Goal: Navigation & Orientation: Find specific page/section

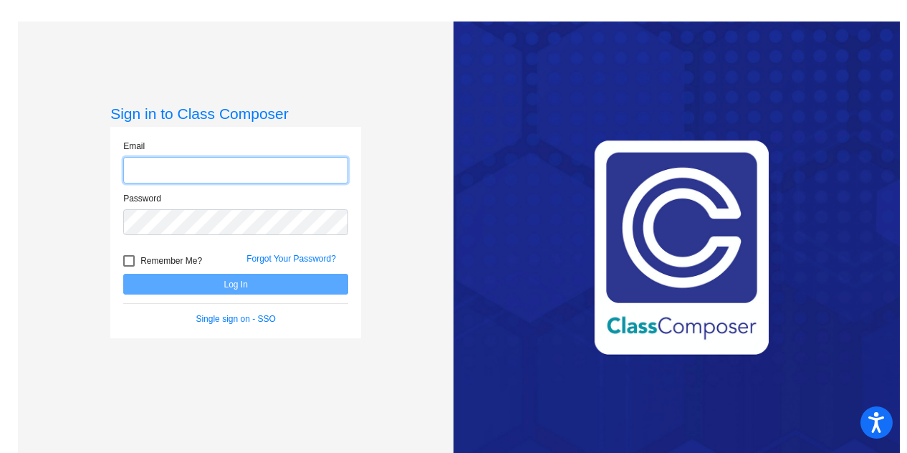
type input "[EMAIL_ADDRESS][DOMAIN_NAME]"
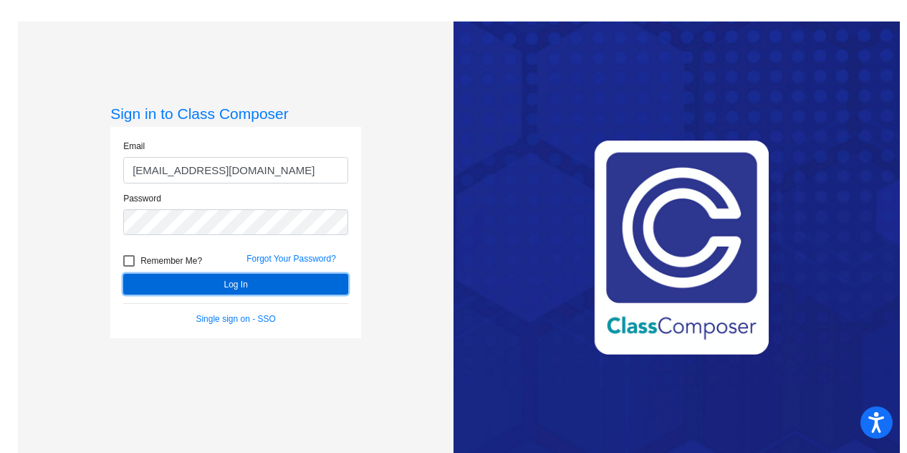
click at [198, 284] on button "Log In" at bounding box center [235, 284] width 225 height 21
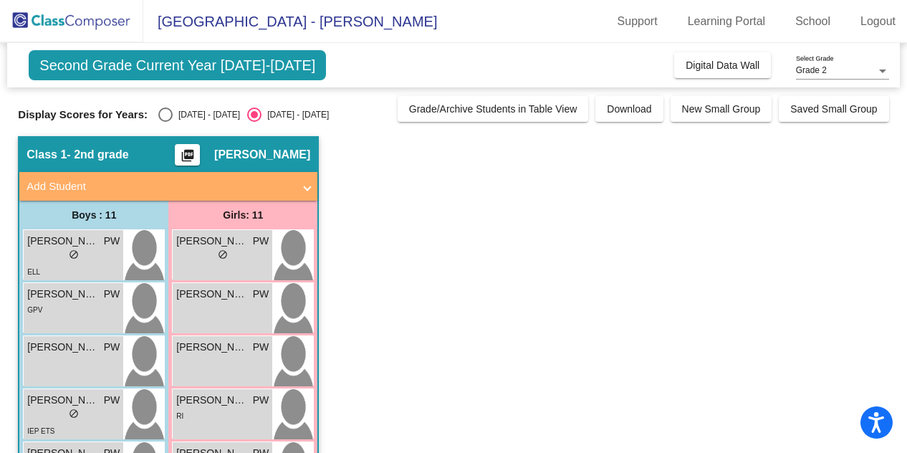
click at [169, 114] on div "Select an option" at bounding box center [165, 114] width 14 height 14
click at [165, 122] on input "[DATE] - [DATE]" at bounding box center [165, 122] width 1 height 1
radio input "true"
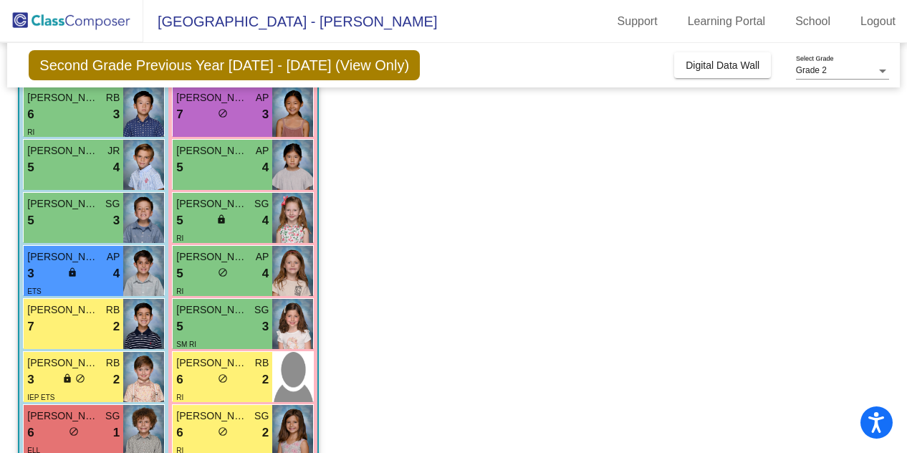
scroll to position [382, 0]
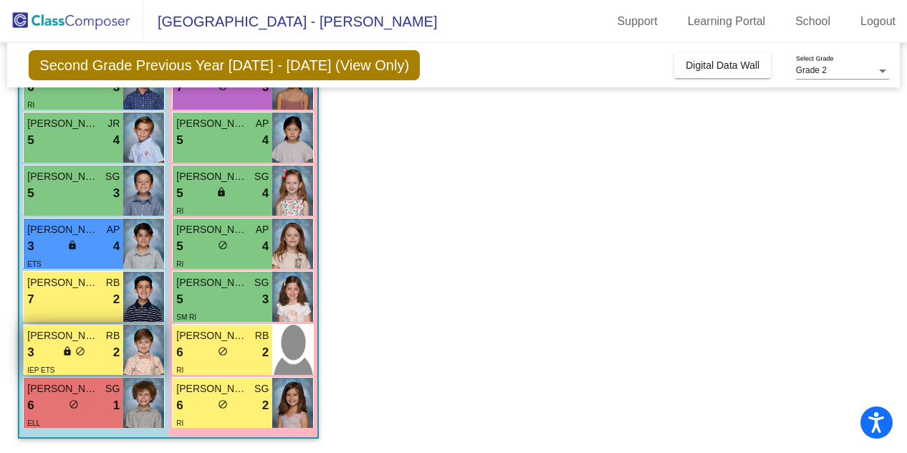
click at [142, 345] on img at bounding box center [143, 349] width 41 height 50
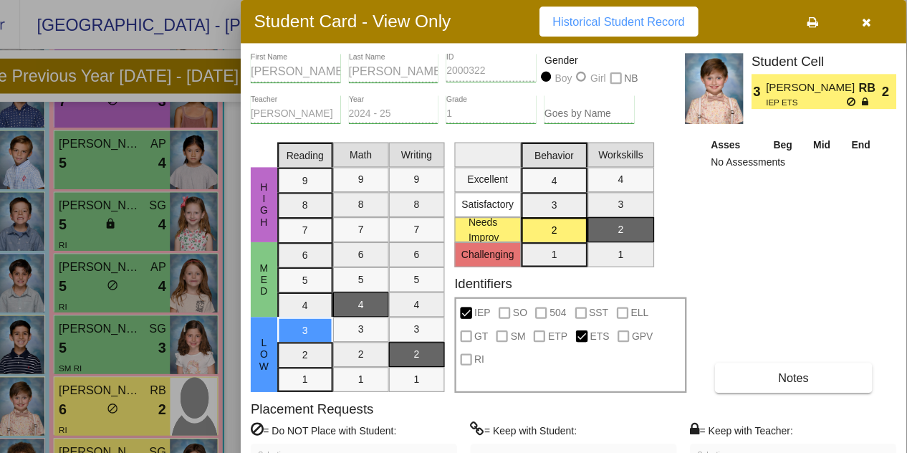
scroll to position [0, 0]
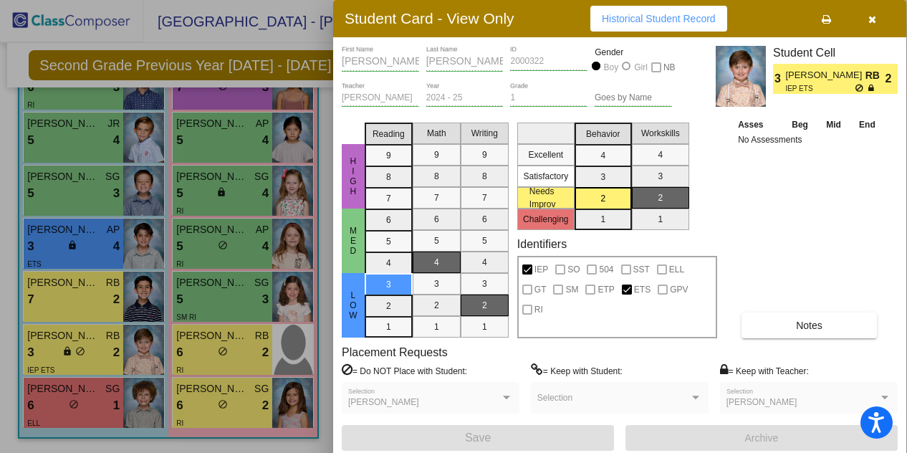
click at [86, 341] on div at bounding box center [453, 226] width 907 height 453
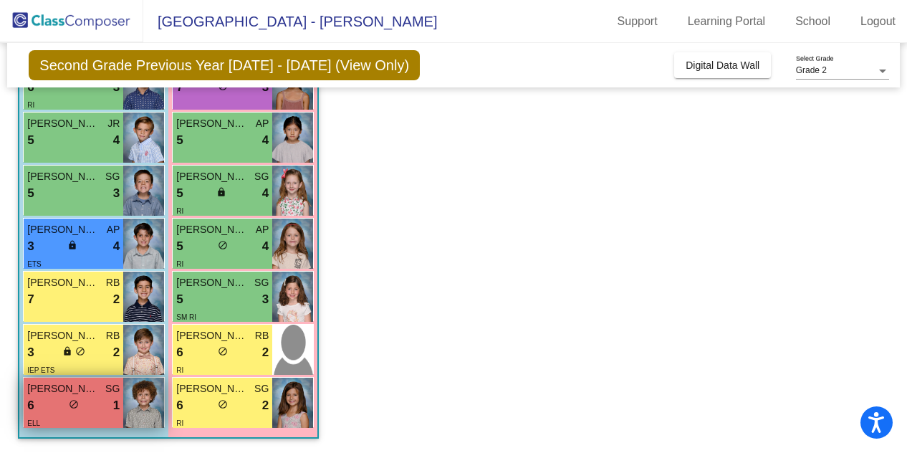
click at [133, 405] on img at bounding box center [143, 402] width 41 height 50
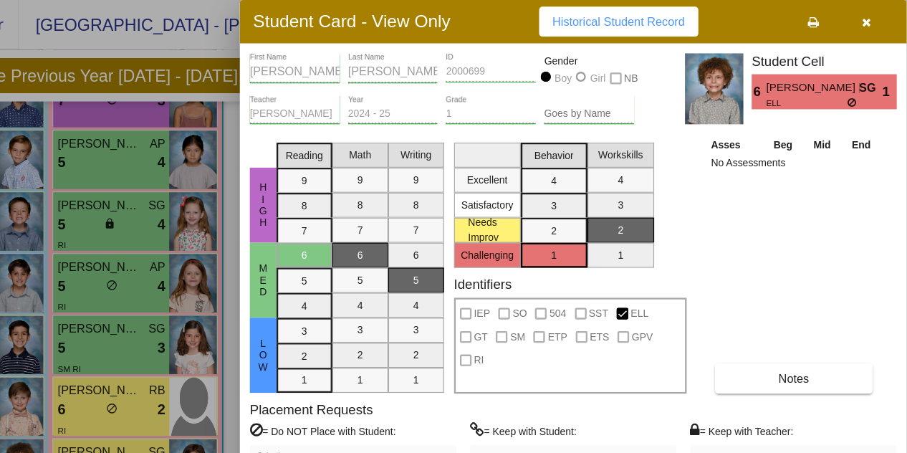
click at [261, 35] on div at bounding box center [453, 226] width 907 height 453
